Goal: Check status: Check status

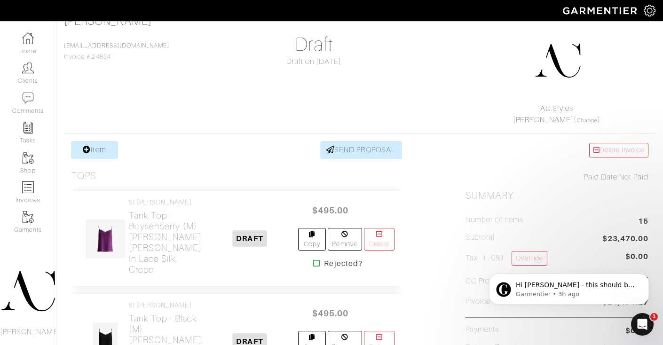
scroll to position [64, 0]
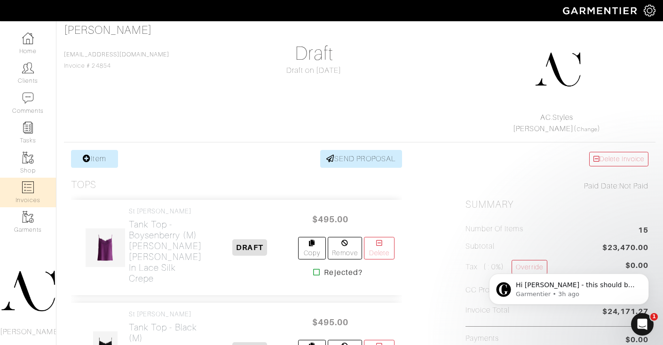
click at [31, 189] on img at bounding box center [28, 188] width 12 height 12
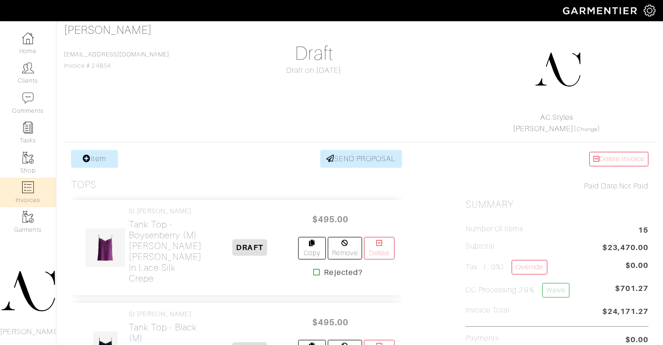
select select
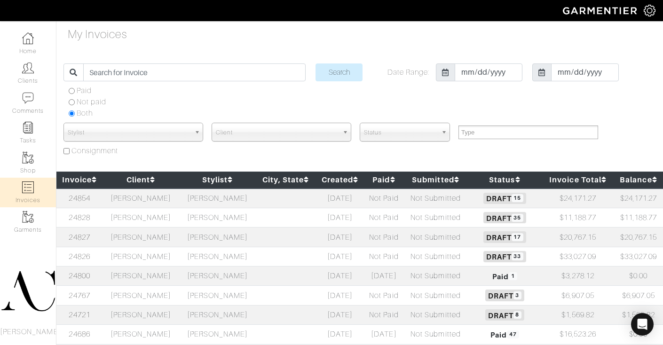
click at [146, 255] on td "Lindsay Foley" at bounding box center [141, 256] width 77 height 19
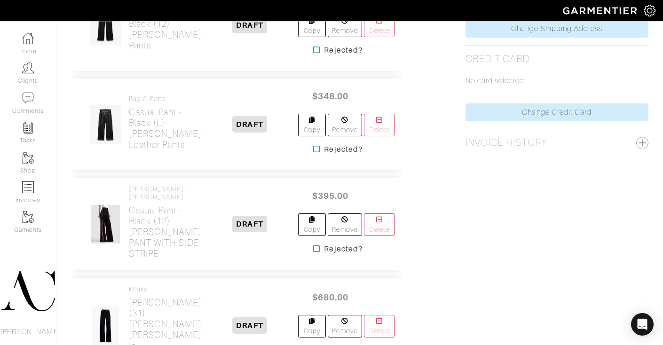
scroll to position [664, 0]
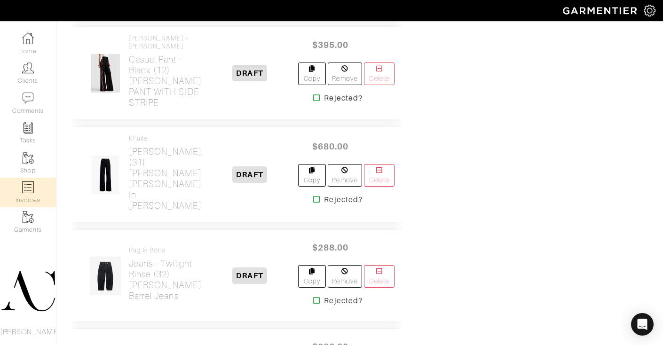
click at [31, 188] on img at bounding box center [28, 188] width 12 height 12
select select
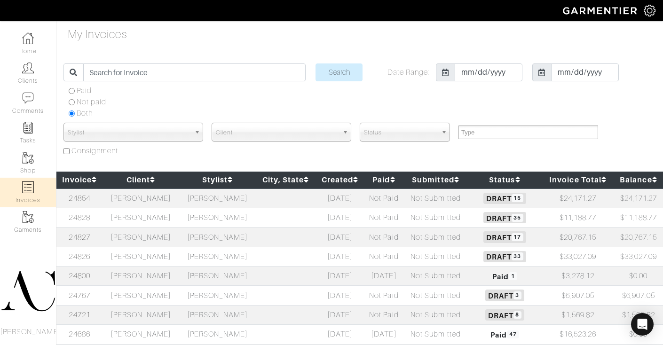
scroll to position [98, 0]
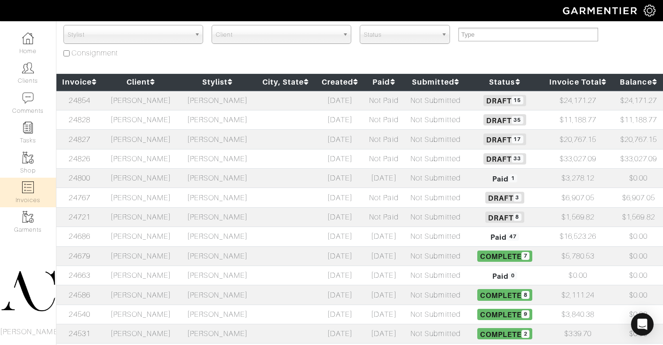
click at [161, 221] on td "[PERSON_NAME]" at bounding box center [141, 217] width 77 height 19
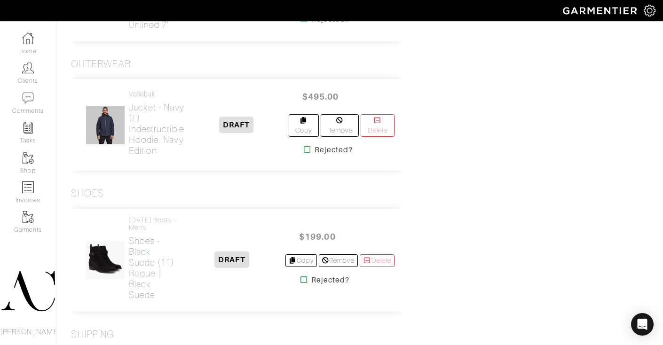
scroll to position [859, 0]
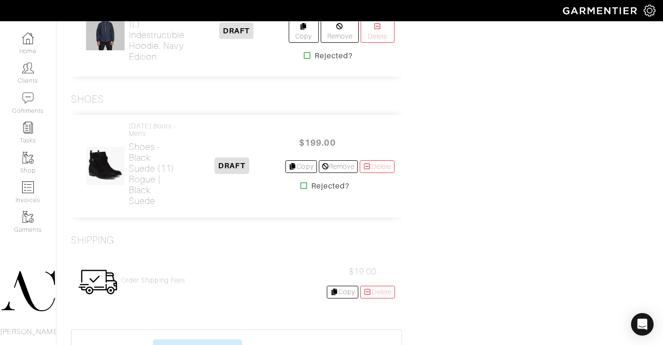
click at [304, 59] on icon at bounding box center [307, 56] width 7 height 8
